Goal: Navigation & Orientation: Understand site structure

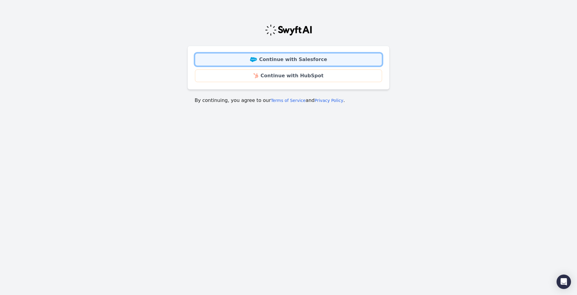
click at [295, 61] on link "Continue with Salesforce" at bounding box center [288, 59] width 187 height 13
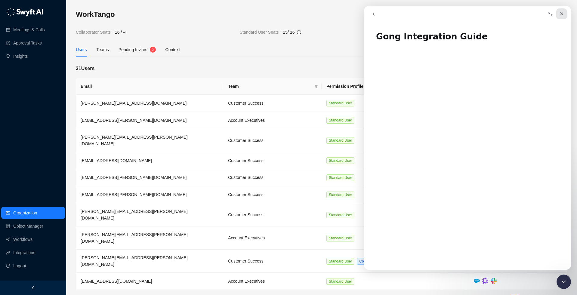
click at [562, 16] on icon "Close" at bounding box center [562, 13] width 5 height 5
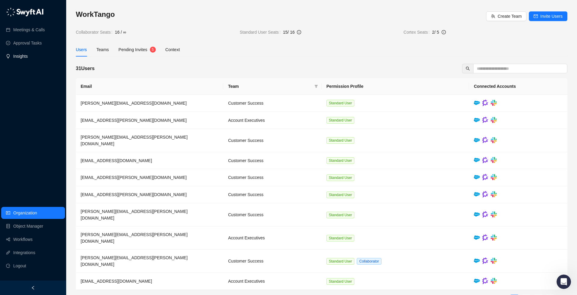
click at [28, 58] on link "Insights" at bounding box center [20, 56] width 14 height 12
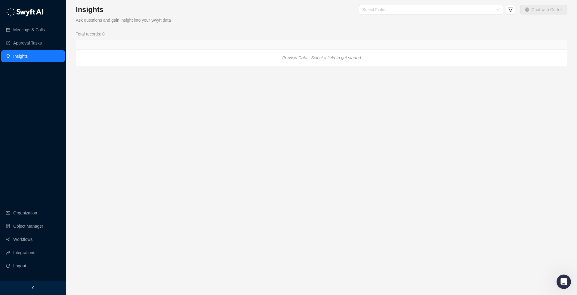
click at [102, 56] on div "Preview Data - Select a field to get started" at bounding box center [322, 58] width 492 height 16
click at [306, 58] on icon "Preview Data - Select a field to get started" at bounding box center [321, 57] width 79 height 5
click at [28, 239] on link "Workflows" at bounding box center [22, 240] width 19 height 12
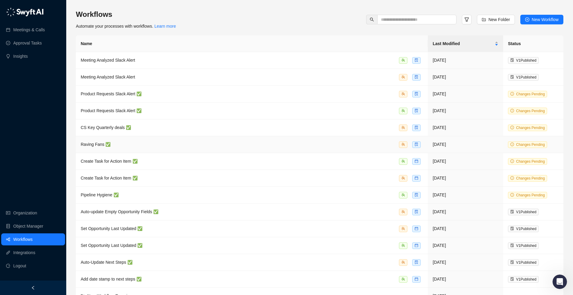
click at [88, 143] on span "Raving Fans ✅" at bounding box center [96, 144] width 30 height 5
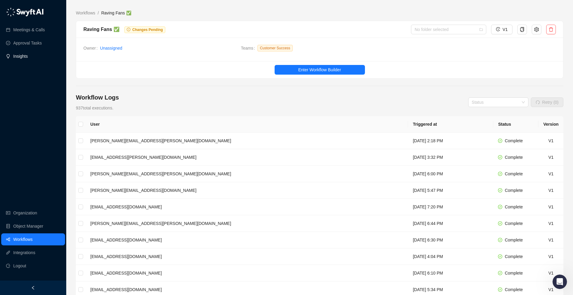
click at [25, 55] on link "Insights" at bounding box center [20, 56] width 14 height 12
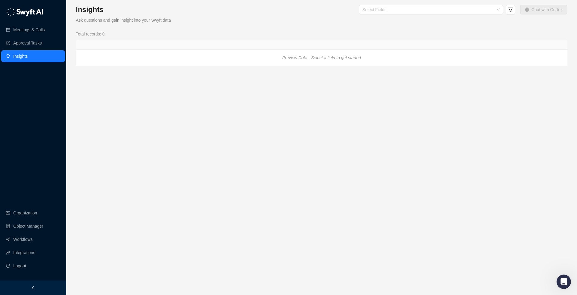
click at [128, 54] on div "Preview Data - Select a field to get started" at bounding box center [322, 58] width 492 height 16
click at [333, 57] on icon "Preview Data - Select a field to get started" at bounding box center [321, 57] width 79 height 5
click at [36, 43] on link "Approval Tasks" at bounding box center [27, 43] width 29 height 12
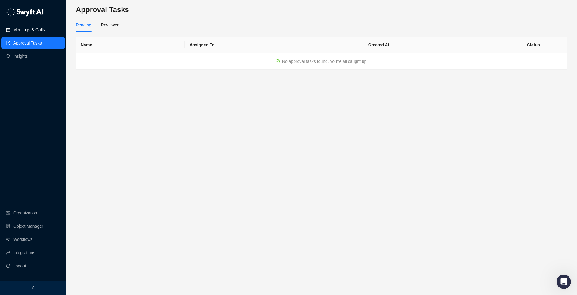
click at [32, 29] on link "Meetings & Calls" at bounding box center [29, 30] width 32 height 12
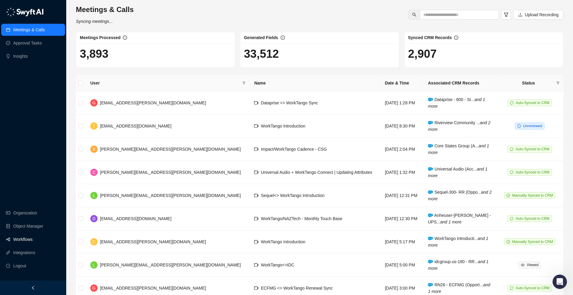
click at [24, 238] on link "Workflows" at bounding box center [22, 240] width 19 height 12
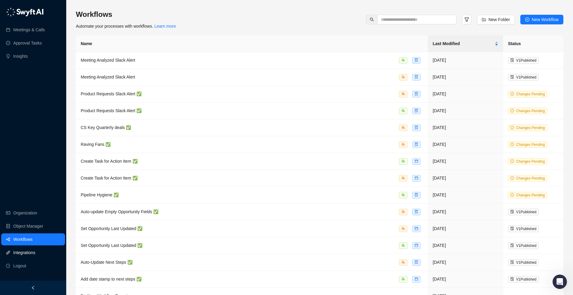
click at [26, 252] on link "Integrations" at bounding box center [24, 253] width 22 height 12
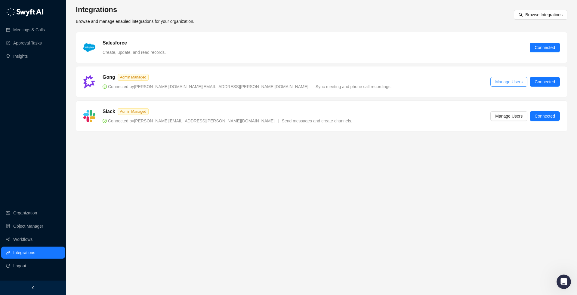
click at [499, 83] on span "Manage Users" at bounding box center [508, 82] width 27 height 7
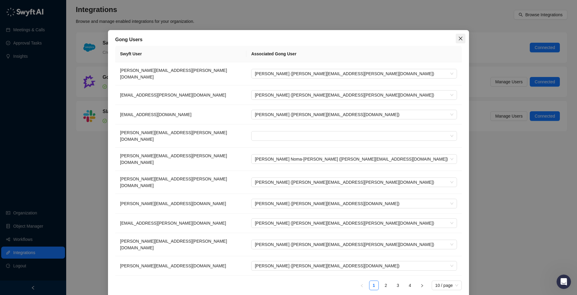
click at [462, 38] on icon "close" at bounding box center [460, 38] width 5 height 5
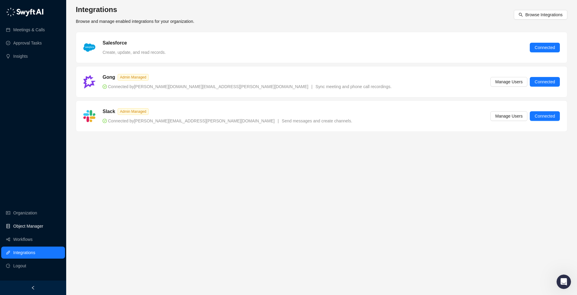
click at [29, 226] on link "Object Manager" at bounding box center [28, 226] width 30 height 12
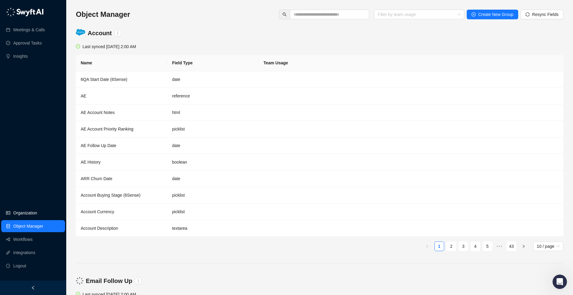
click at [25, 212] on link "Organization" at bounding box center [25, 213] width 24 height 12
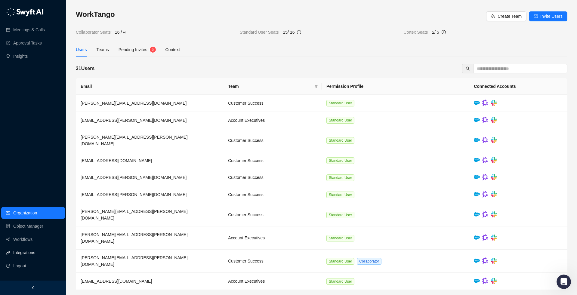
click at [26, 251] on link "Integrations" at bounding box center [24, 253] width 22 height 12
